Goal: Information Seeking & Learning: Learn about a topic

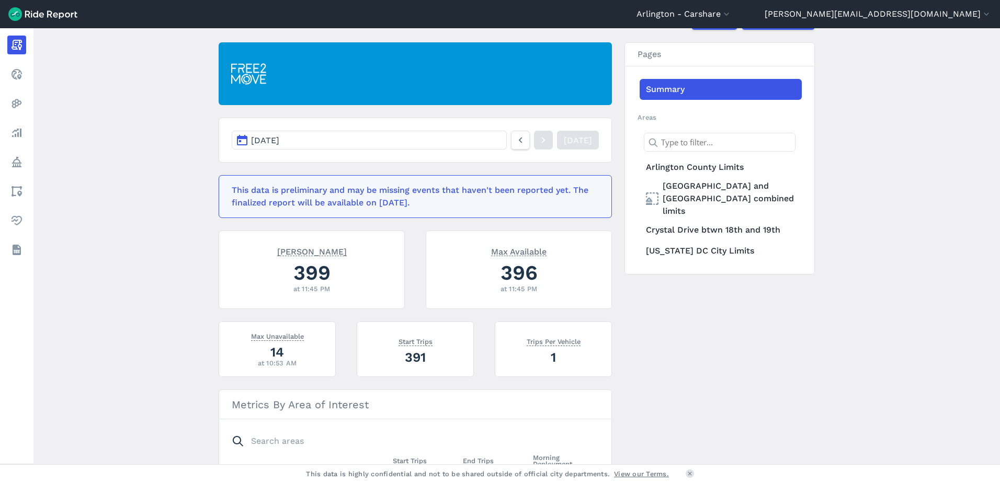
scroll to position [209, 0]
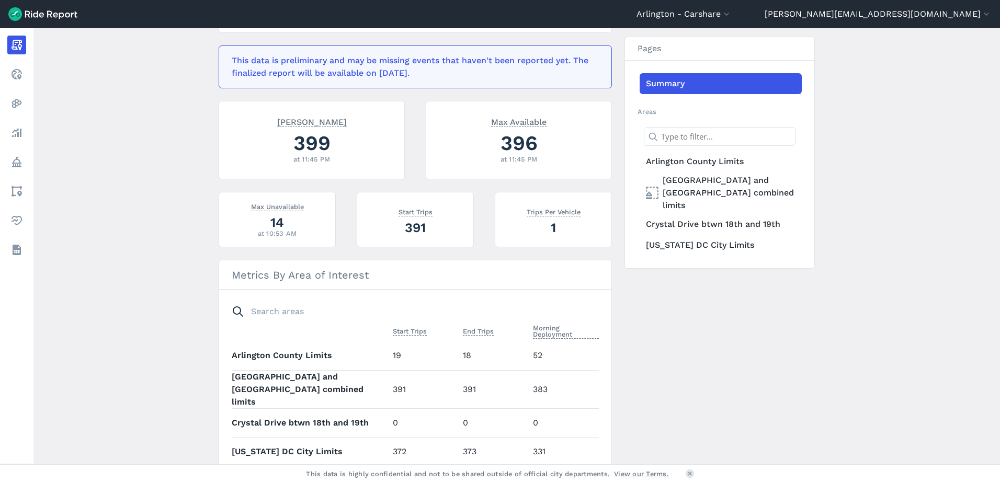
click at [124, 205] on main "[DATE] Daily Report Print Export CSV [DATE] [DATE] This data is preliminary and…" at bounding box center [516, 246] width 966 height 436
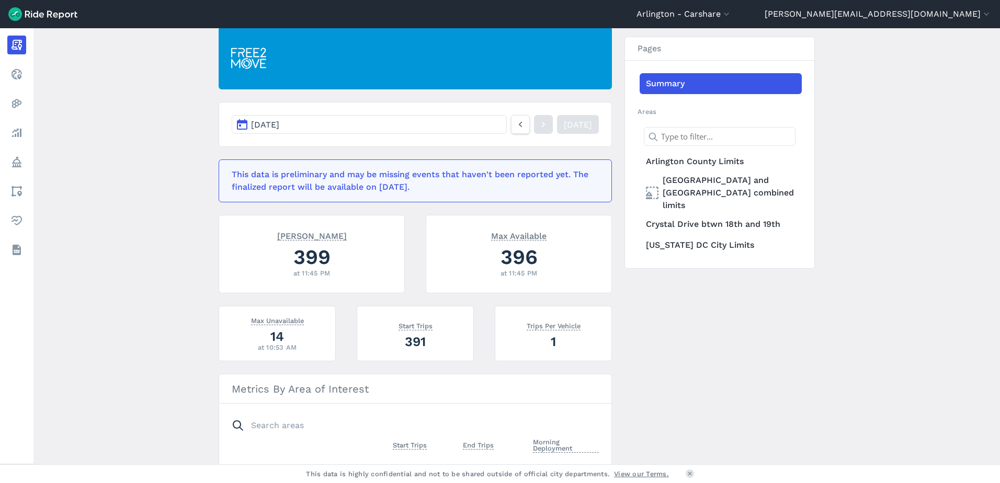
scroll to position [0, 0]
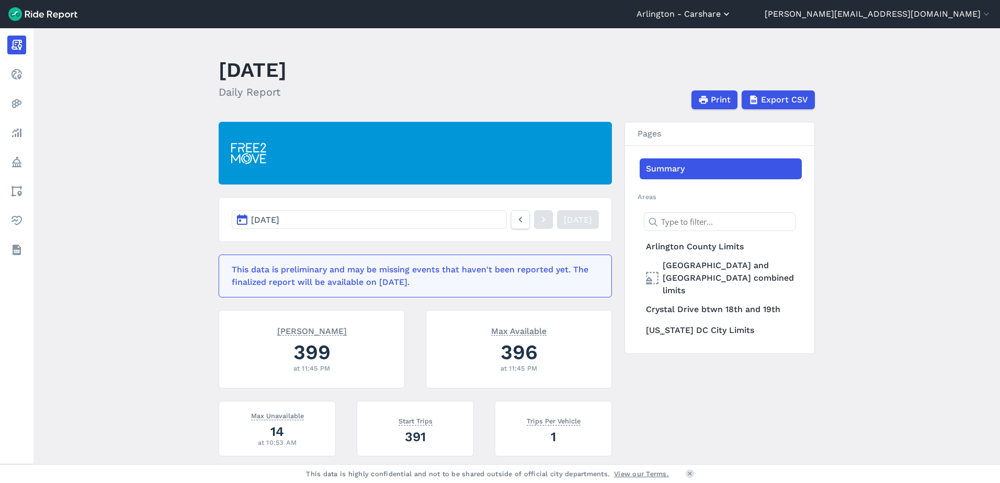
click at [732, 14] on button "Arlington - Carshare" at bounding box center [683, 14] width 95 height 13
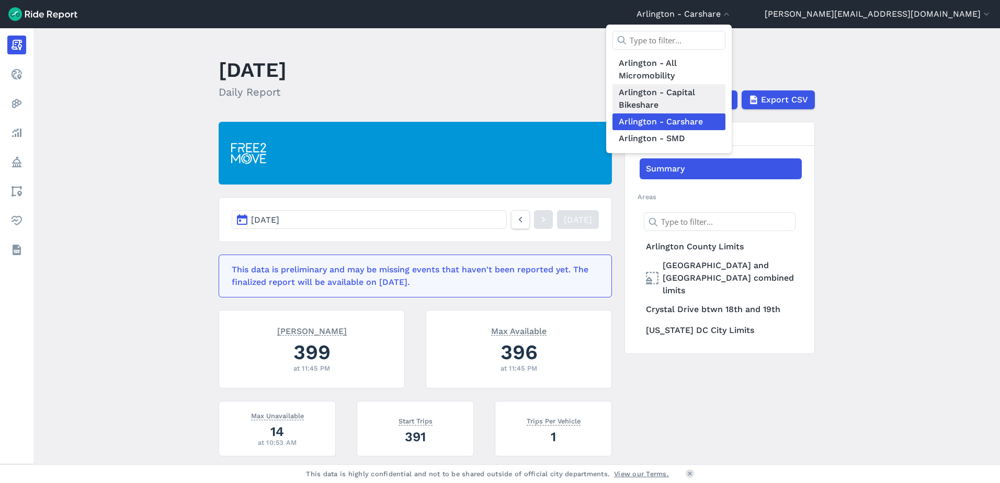
click at [725, 102] on link "Arlington - Capital Bikeshare" at bounding box center [668, 98] width 113 height 29
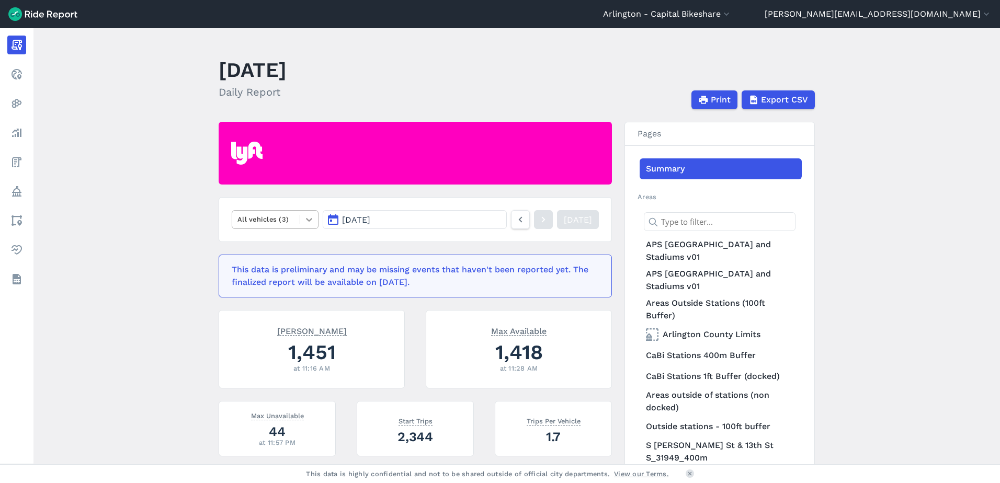
click at [311, 223] on icon at bounding box center [309, 219] width 10 height 10
click at [278, 269] on div "E-Bikes" at bounding box center [275, 263] width 87 height 18
click at [481, 223] on button "[DATE]" at bounding box center [415, 219] width 184 height 19
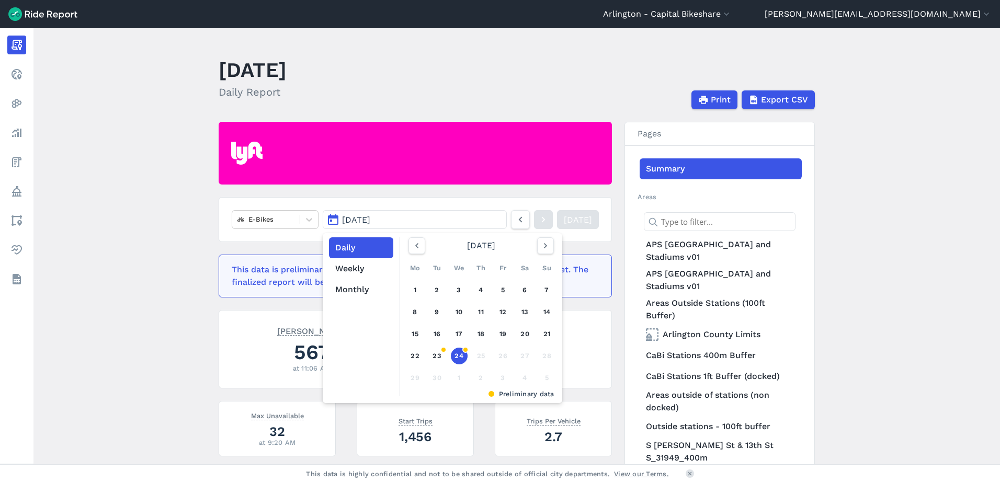
drag, startPoint x: 413, startPoint y: 287, endPoint x: 458, endPoint y: 302, distance: 47.0
click at [413, 287] on link "1" at bounding box center [415, 290] width 17 height 17
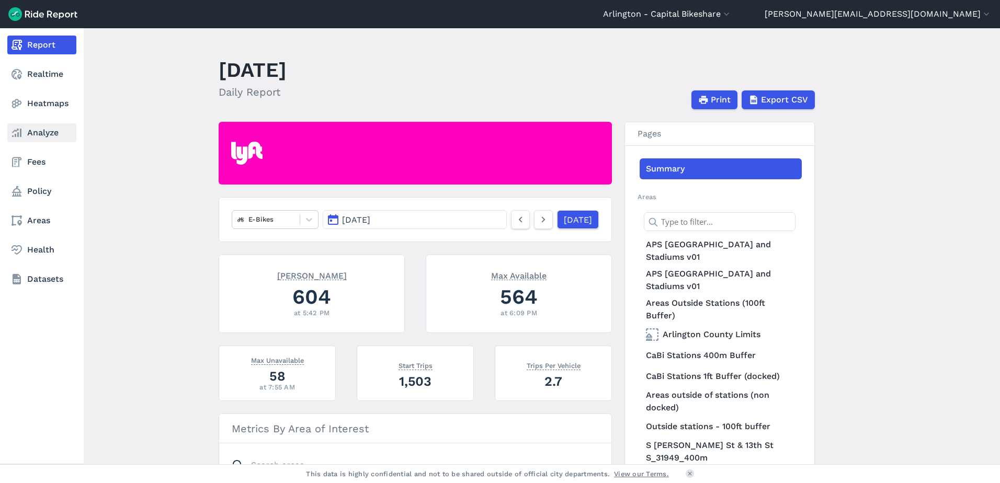
click at [48, 126] on link "Analyze" at bounding box center [41, 132] width 69 height 19
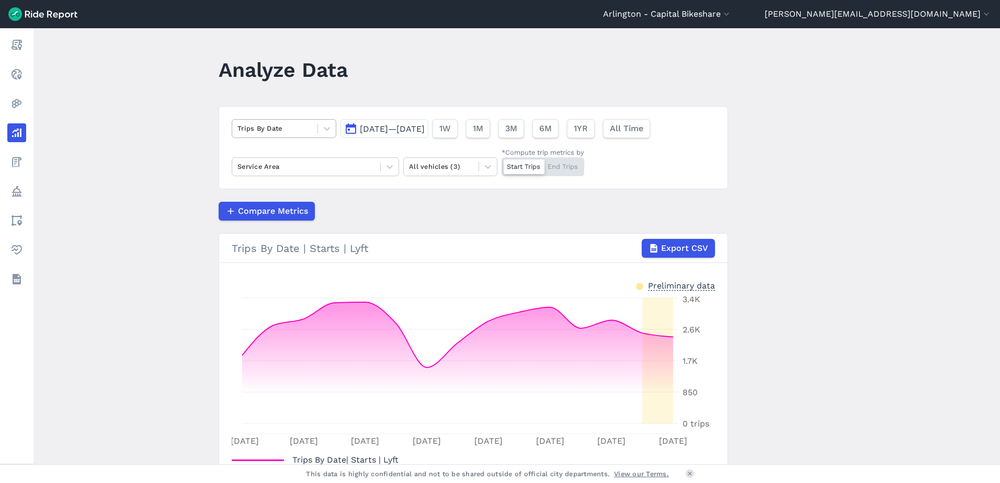
click at [274, 133] on div at bounding box center [274, 128] width 75 height 12
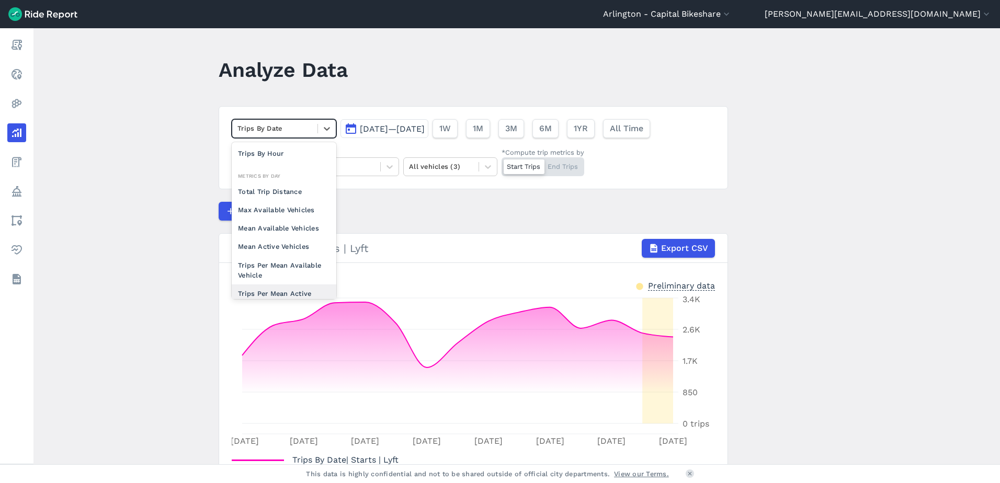
scroll to position [91, 0]
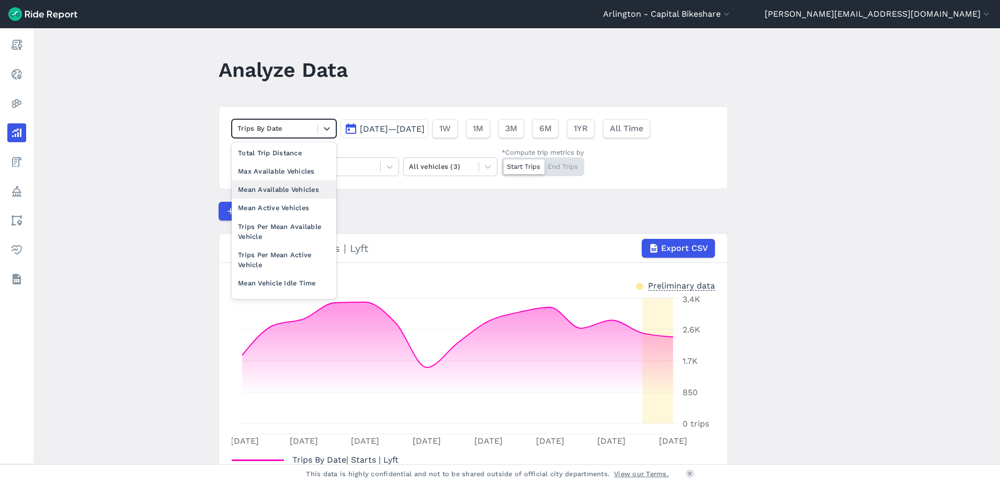
click at [300, 189] on div "Mean Available Vehicles" at bounding box center [284, 189] width 105 height 18
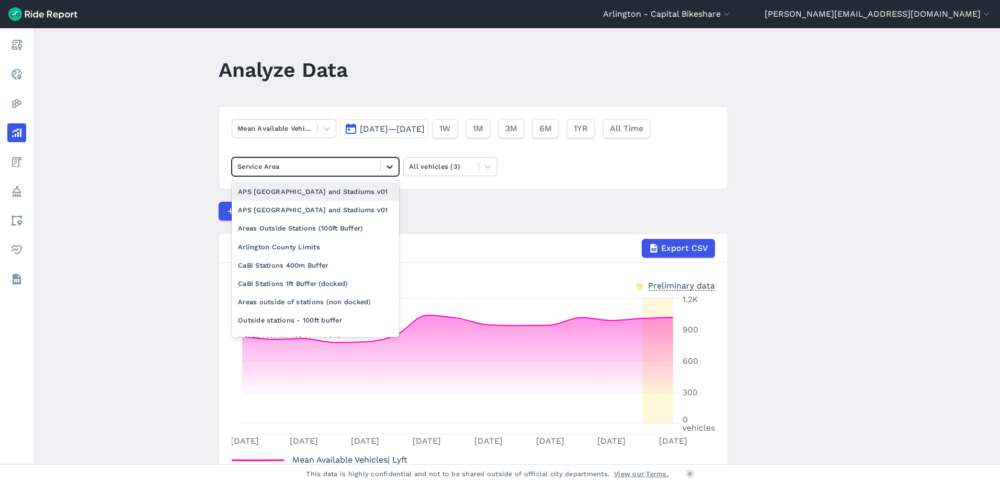
click at [384, 164] on icon at bounding box center [389, 167] width 10 height 10
click at [310, 244] on div "Arlington County Limits" at bounding box center [315, 247] width 167 height 18
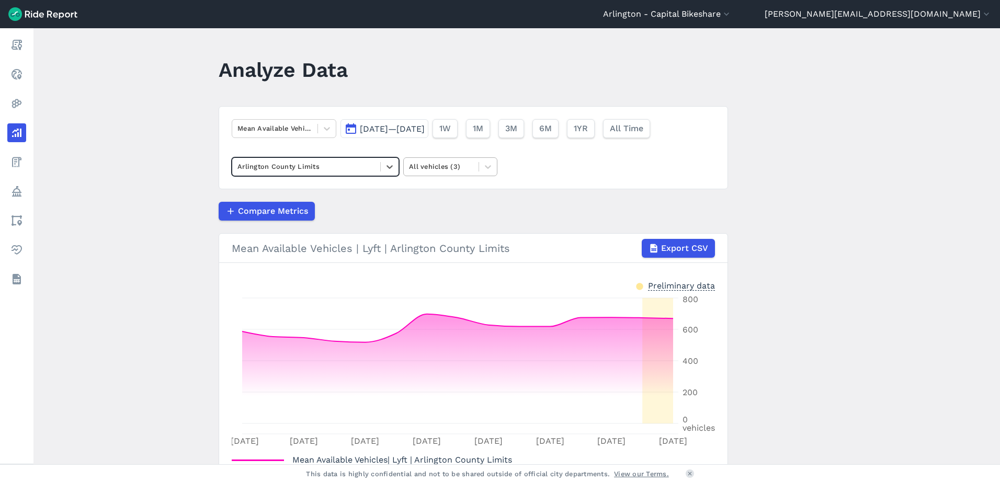
click at [465, 172] on div at bounding box center [441, 167] width 64 height 12
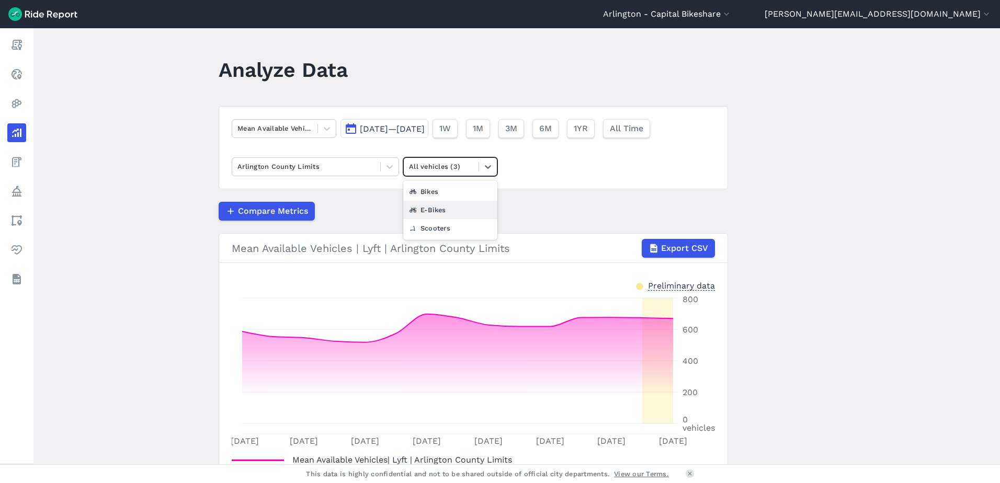
click at [448, 210] on div "E-Bikes" at bounding box center [450, 210] width 94 height 18
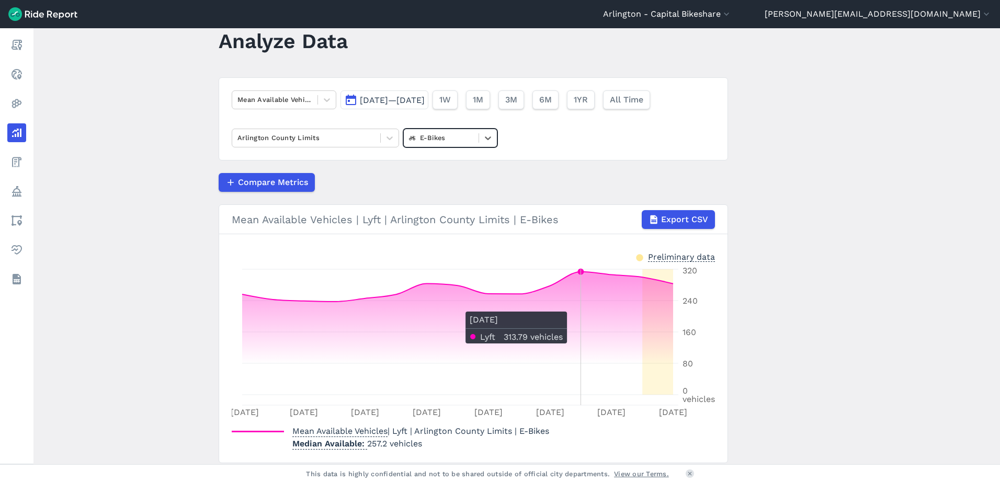
scroll to position [52, 0]
